Goal: Information Seeking & Learning: Learn about a topic

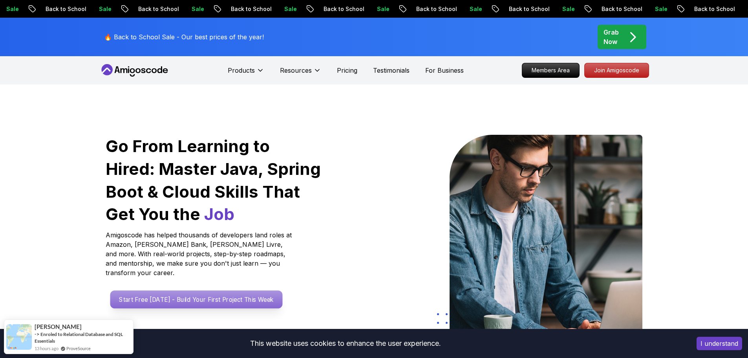
click at [218, 290] on p "Start Free Today - Build Your First Project This Week" at bounding box center [196, 299] width 172 height 18
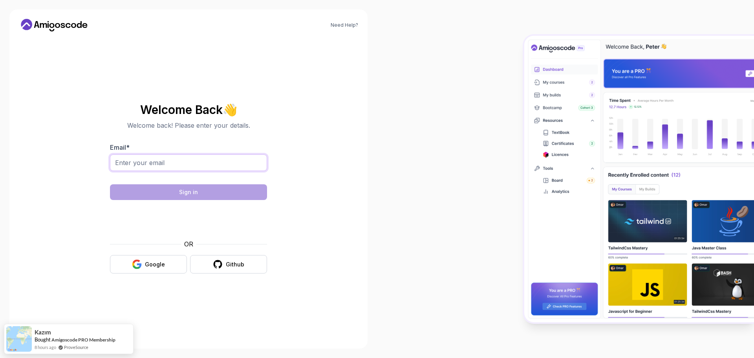
click at [195, 168] on input "Email *" at bounding box center [188, 162] width 157 height 17
type input "tmmmmadi@gmail.com"
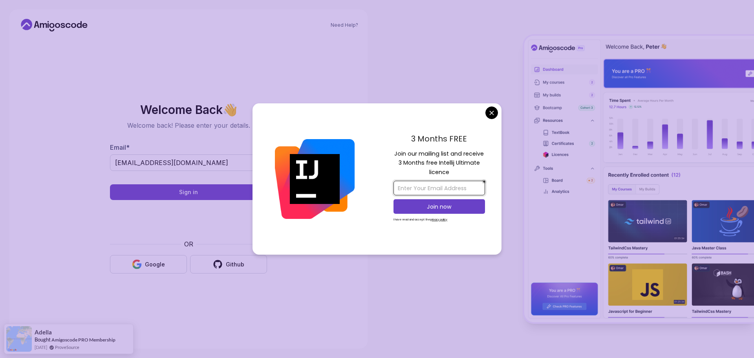
click at [428, 185] on input "email" at bounding box center [440, 188] width 92 height 15
type input "tmmmmadi@gmail.com"
click at [438, 206] on p "Join now" at bounding box center [439, 207] width 74 height 8
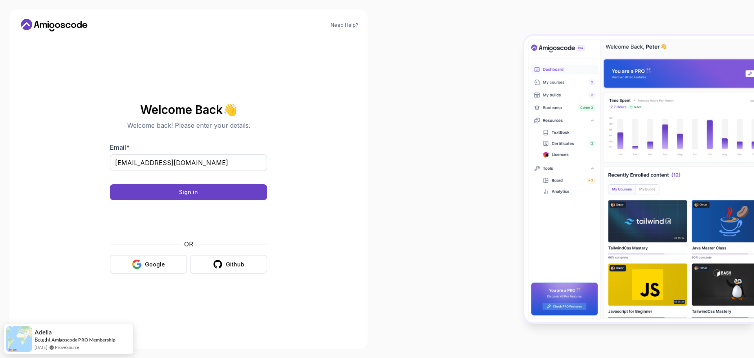
click at [438, 73] on body "Need Help? Welcome Back 👋 Welcome back! Please enter your details. Email * tmmm…" at bounding box center [377, 179] width 754 height 358
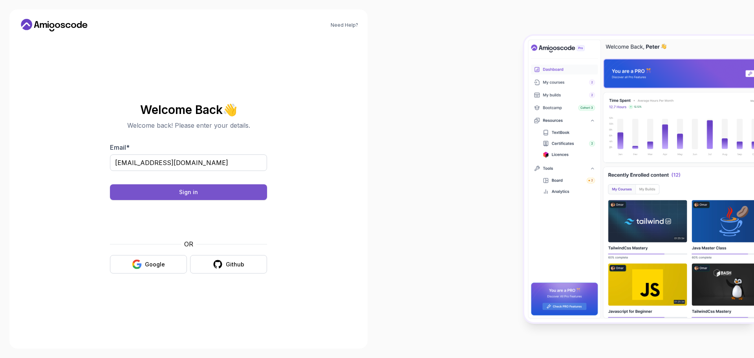
click at [190, 188] on button "Sign in" at bounding box center [188, 192] width 157 height 16
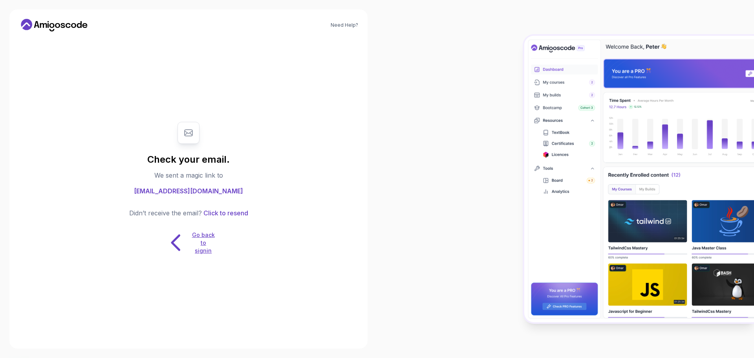
click at [207, 245] on p "Go back to signin" at bounding box center [204, 243] width 24 height 24
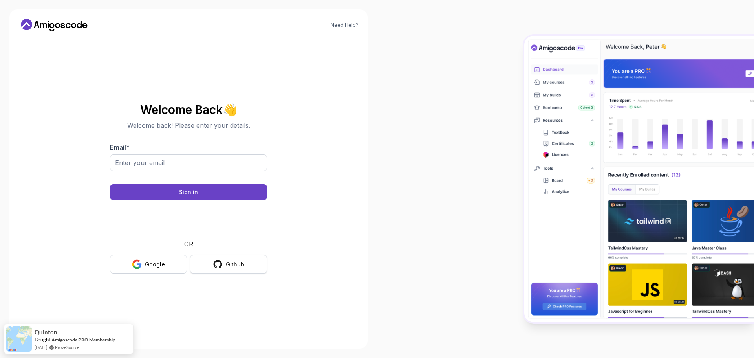
click at [224, 263] on button "Github" at bounding box center [228, 264] width 77 height 18
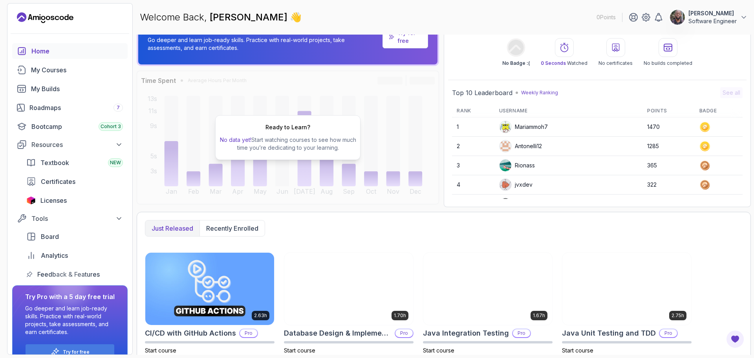
scroll to position [39, 0]
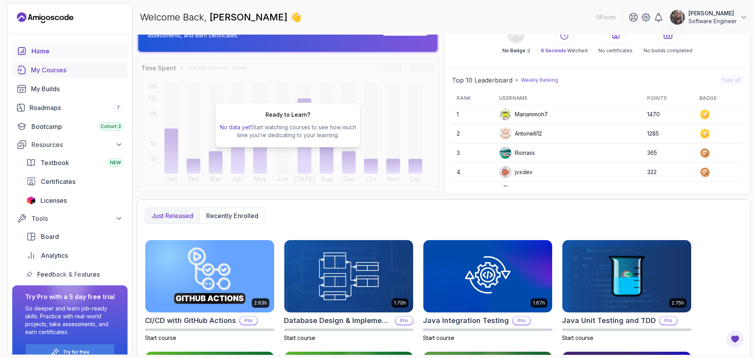
click at [40, 73] on div "My Courses" at bounding box center [77, 69] width 92 height 9
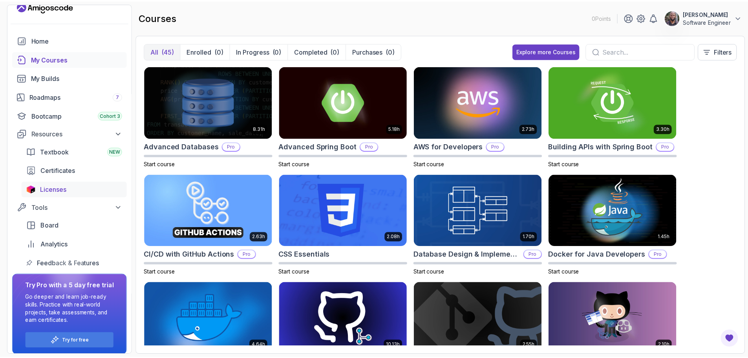
scroll to position [17, 0]
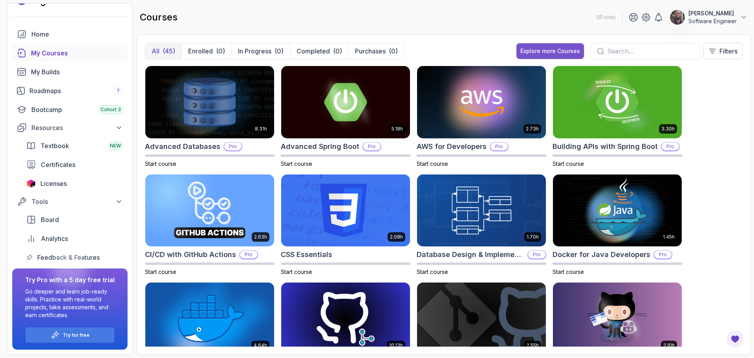
click at [552, 53] on div "Explore more Courses" at bounding box center [551, 51] width 60 height 8
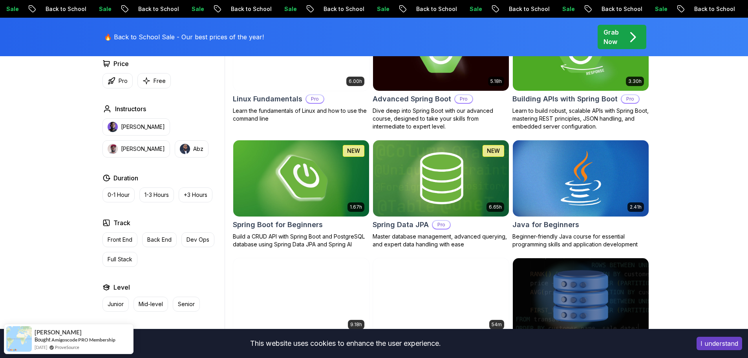
scroll to position [236, 0]
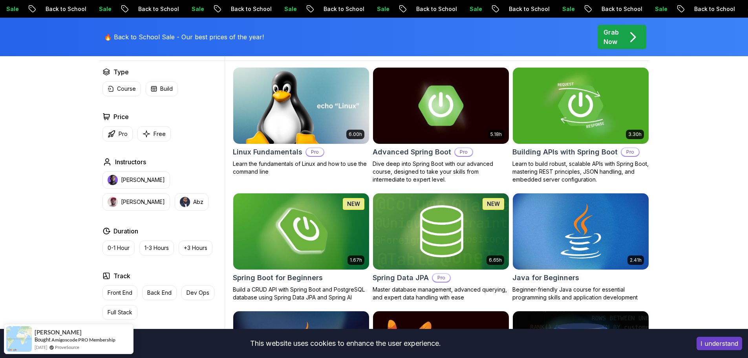
click at [279, 232] on img at bounding box center [301, 231] width 143 height 80
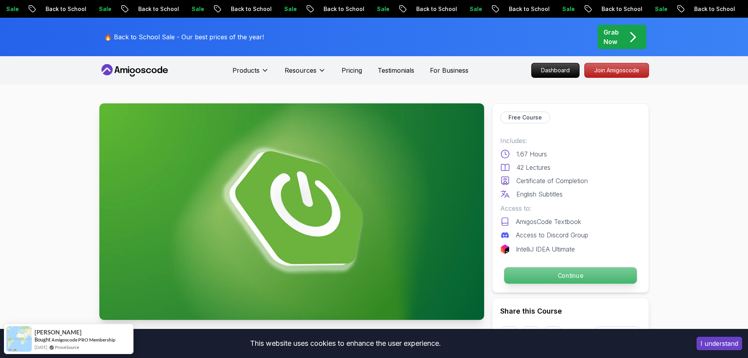
click at [563, 273] on p "Continue" at bounding box center [570, 275] width 133 height 17
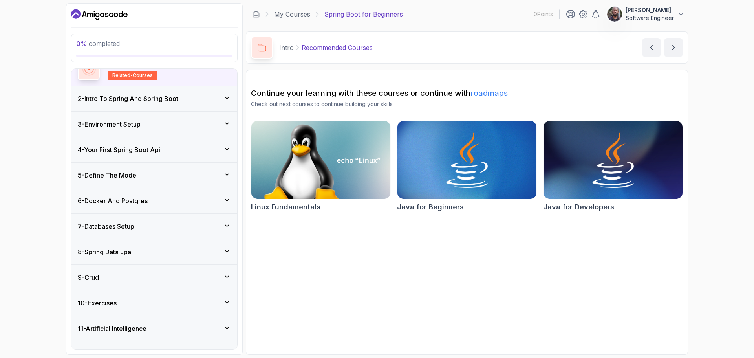
scroll to position [92, 0]
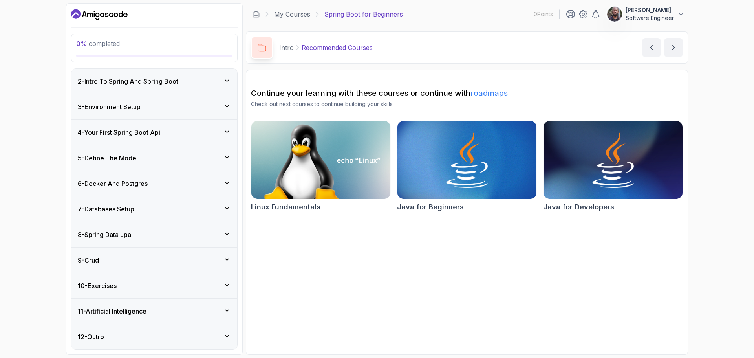
click at [139, 82] on h3 "2 - Intro To Spring And Spring Boot" at bounding box center [128, 81] width 101 height 9
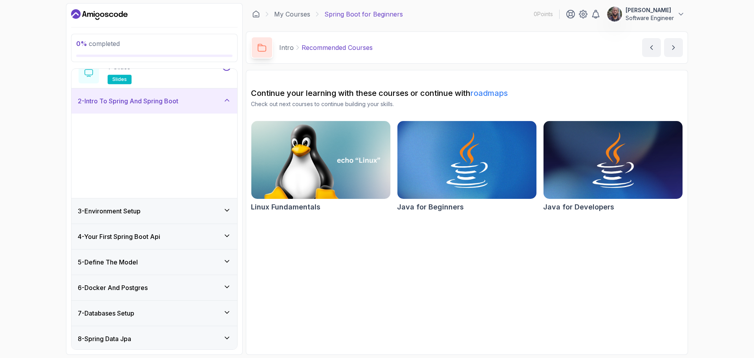
scroll to position [26, 0]
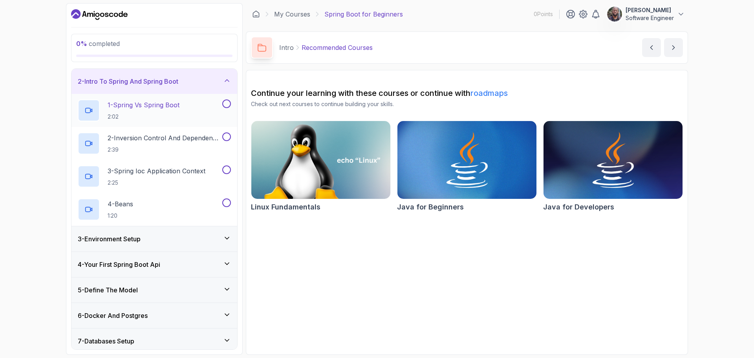
click at [145, 106] on p "1 - Spring Vs Spring Boot" at bounding box center [144, 104] width 72 height 9
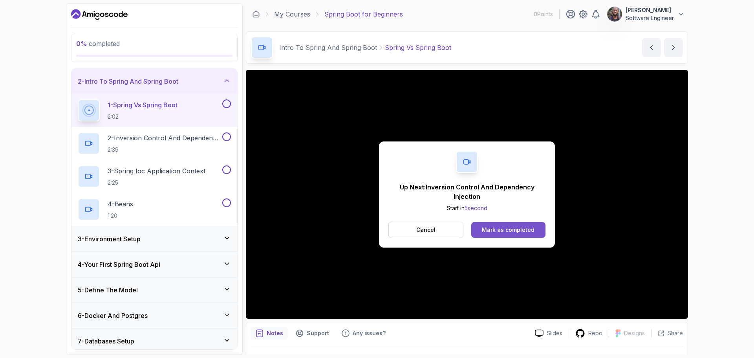
click at [500, 228] on div "Mark as completed" at bounding box center [508, 230] width 53 height 8
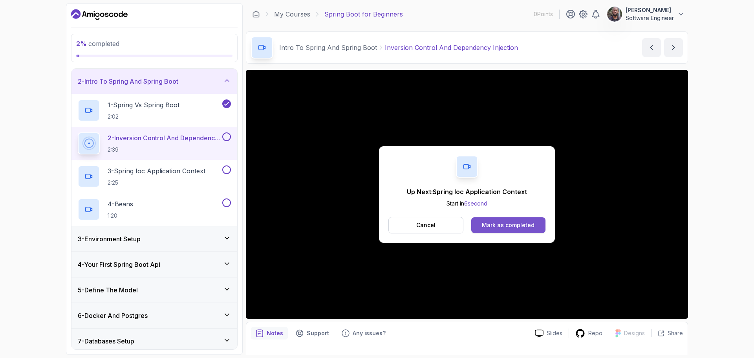
click at [526, 223] on div "Mark as completed" at bounding box center [508, 225] width 53 height 8
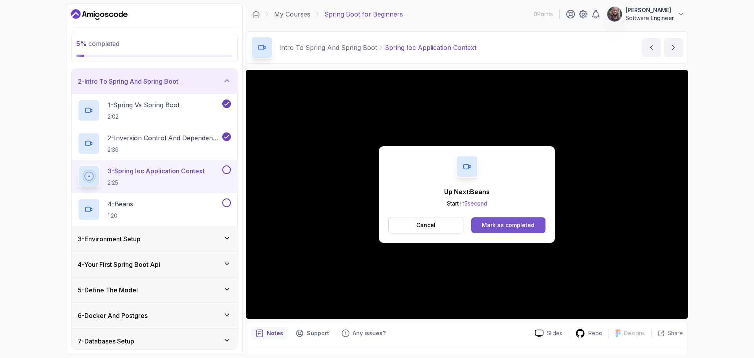
click at [509, 229] on button "Mark as completed" at bounding box center [508, 225] width 74 height 16
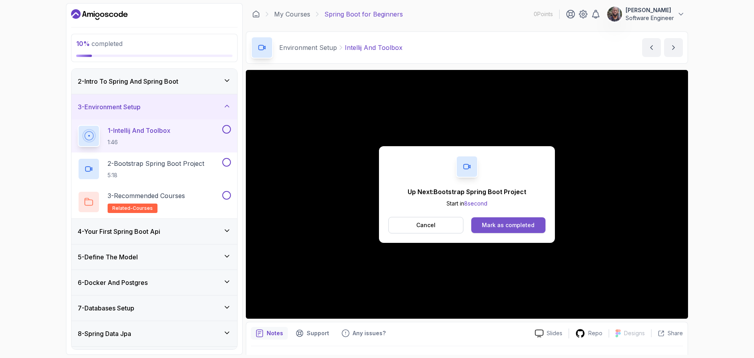
click at [506, 224] on div "Mark as completed" at bounding box center [508, 225] width 53 height 8
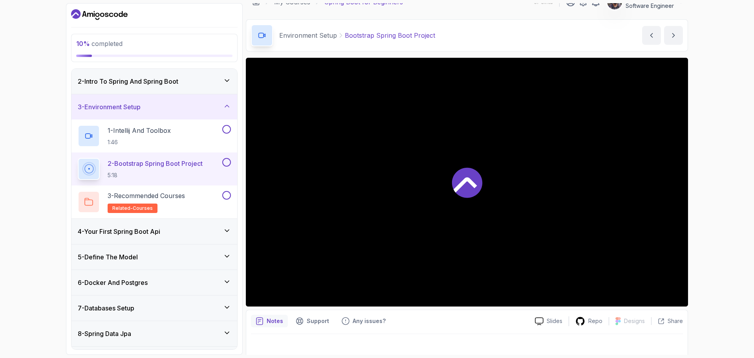
scroll to position [18, 0]
